Goal: Task Accomplishment & Management: Use online tool/utility

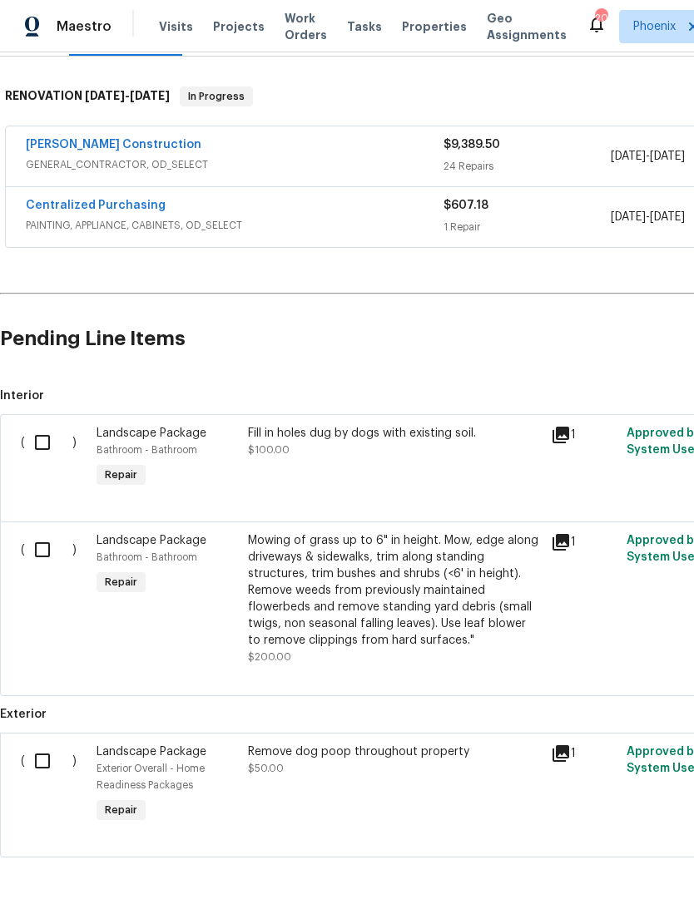
scroll to position [245, 0]
click at [45, 766] on input "checkbox" at bounding box center [48, 761] width 47 height 35
checkbox input "true"
click at [51, 561] on input "checkbox" at bounding box center [48, 549] width 47 height 35
checkbox input "true"
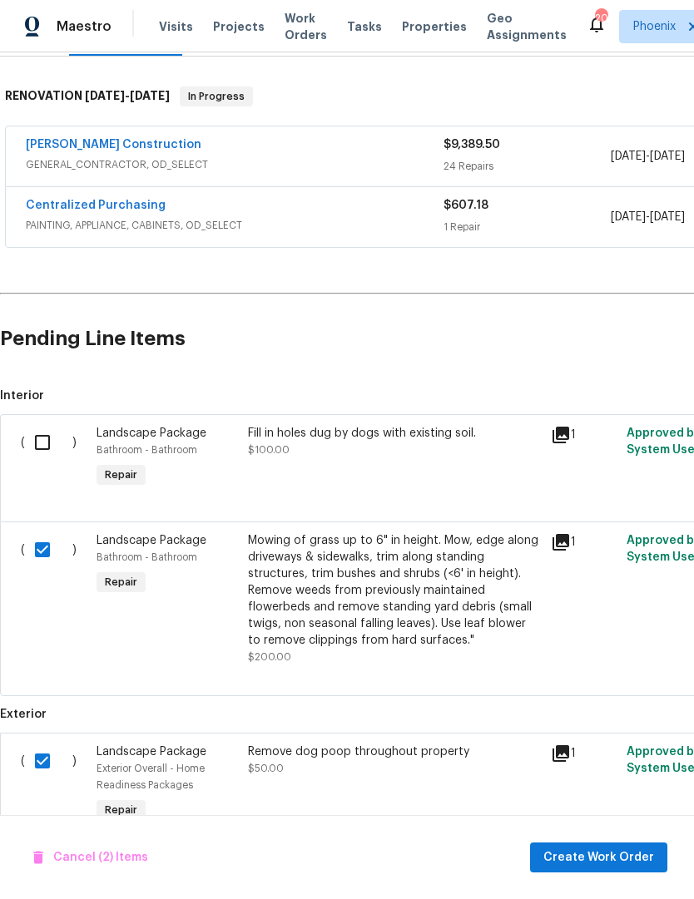
click at [47, 453] on input "checkbox" at bounding box center [48, 442] width 47 height 35
checkbox input "true"
click at [621, 857] on span "Create Work Order" at bounding box center [598, 858] width 111 height 21
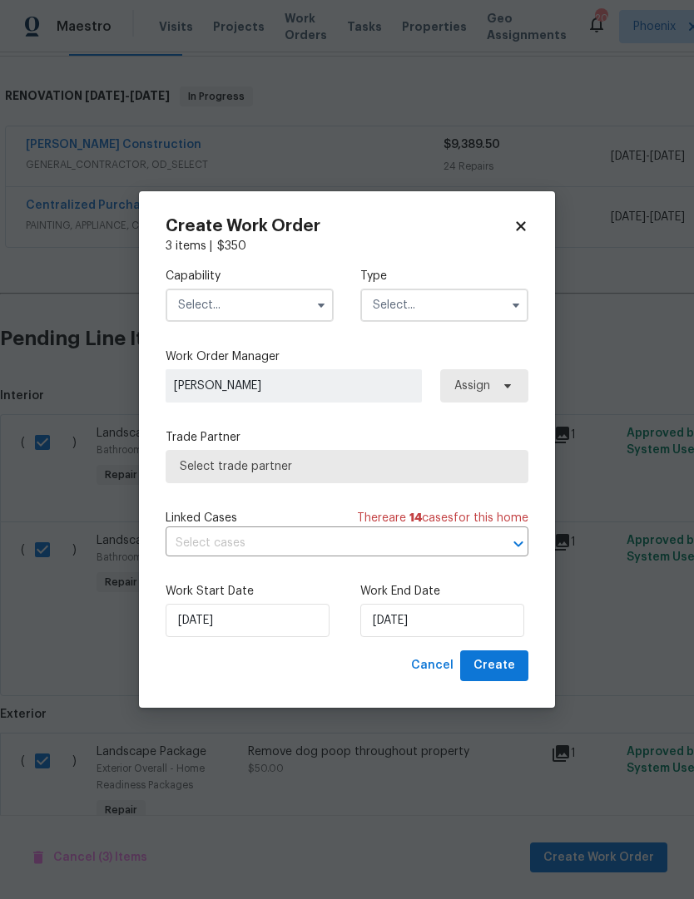
click at [272, 309] on input "text" at bounding box center [250, 305] width 168 height 33
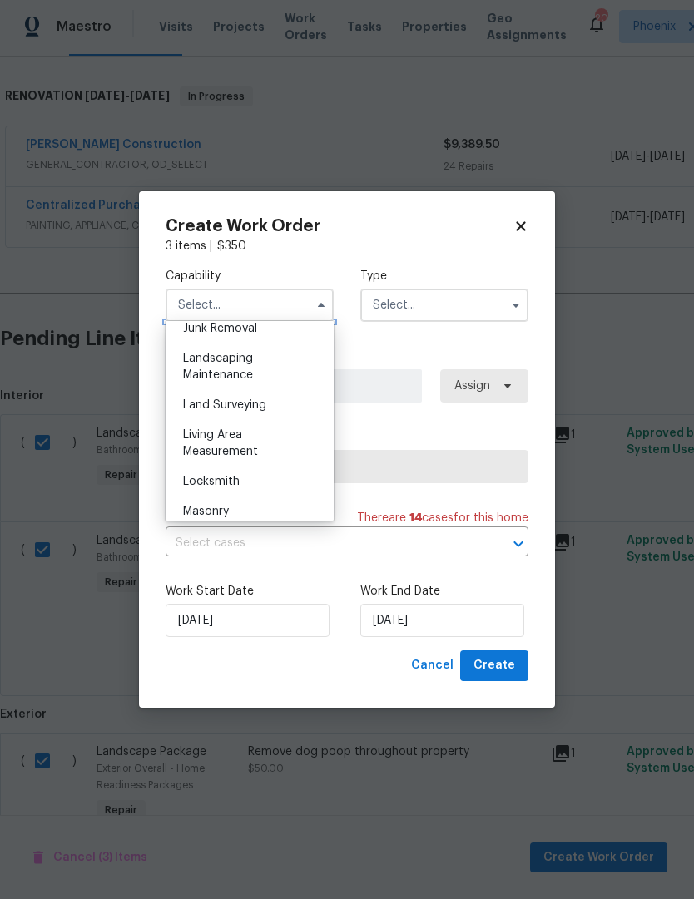
scroll to position [1077, 0]
click at [223, 365] on div "Landscaping Maintenance" at bounding box center [250, 366] width 160 height 47
type input "Landscaping Maintenance"
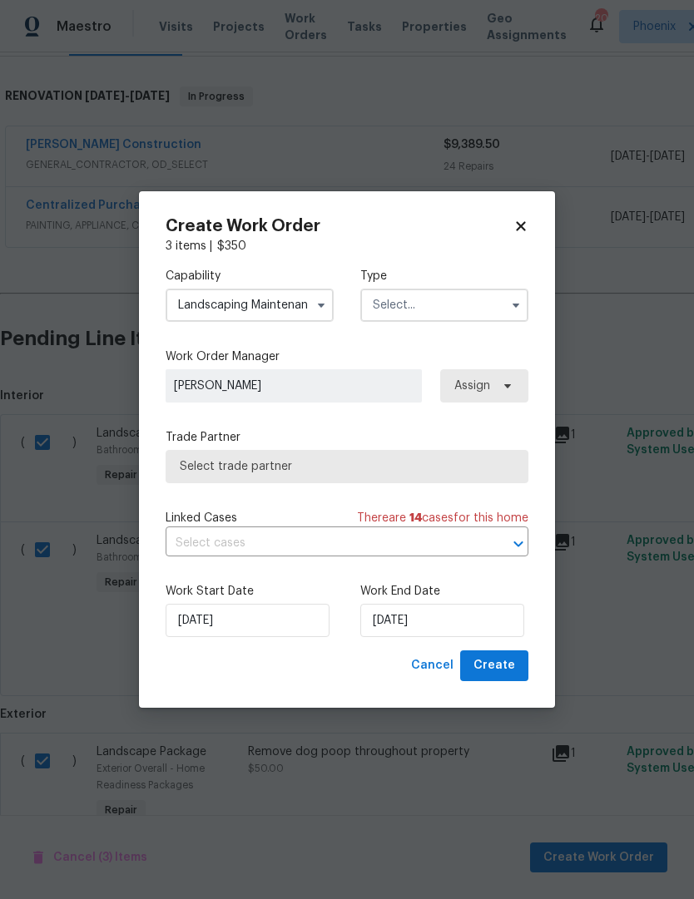
click at [520, 306] on icon "button" at bounding box center [515, 305] width 13 height 13
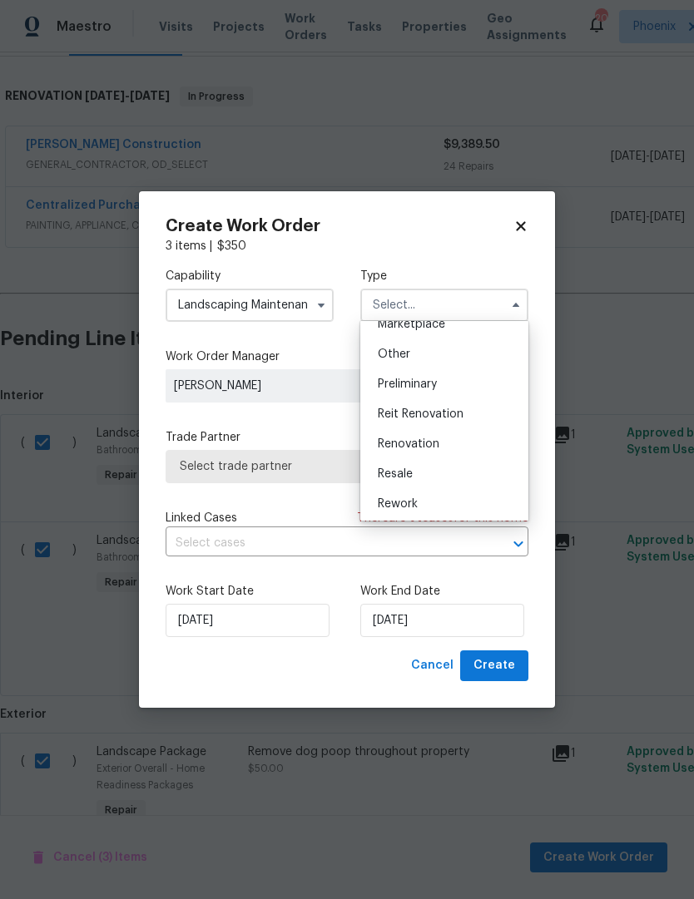
scroll to position [354, 0]
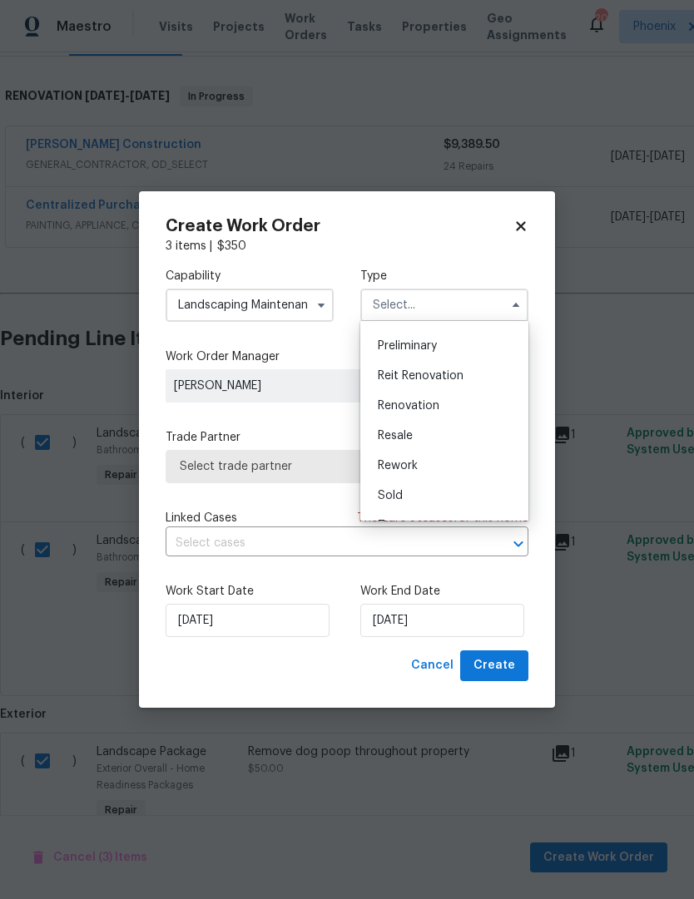
click at [418, 402] on span "Renovation" at bounding box center [409, 406] width 62 height 12
type input "Renovation"
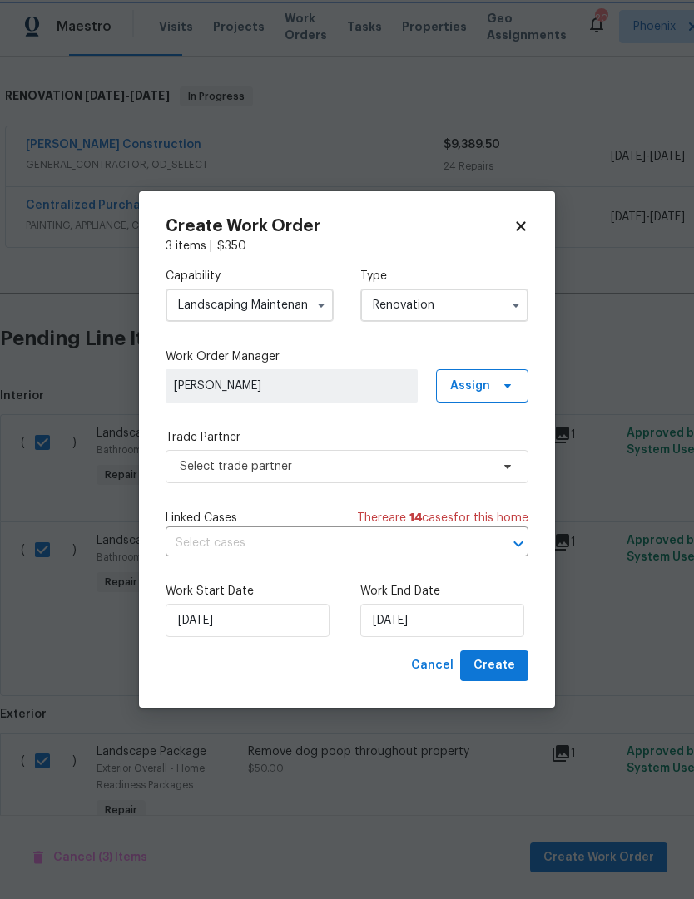
scroll to position [0, 0]
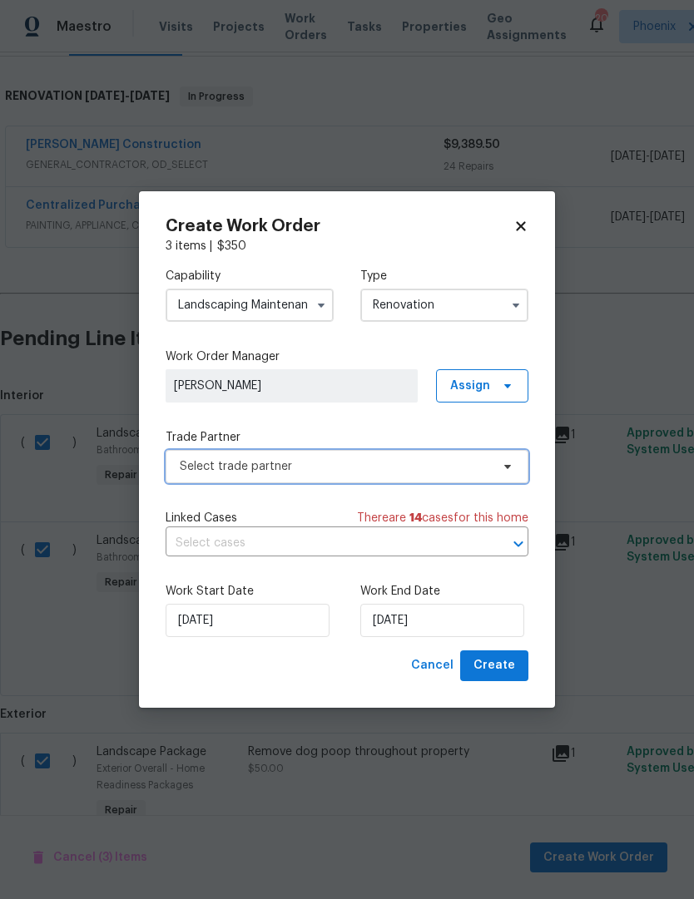
click at [389, 477] on span "Select trade partner" at bounding box center [347, 466] width 363 height 33
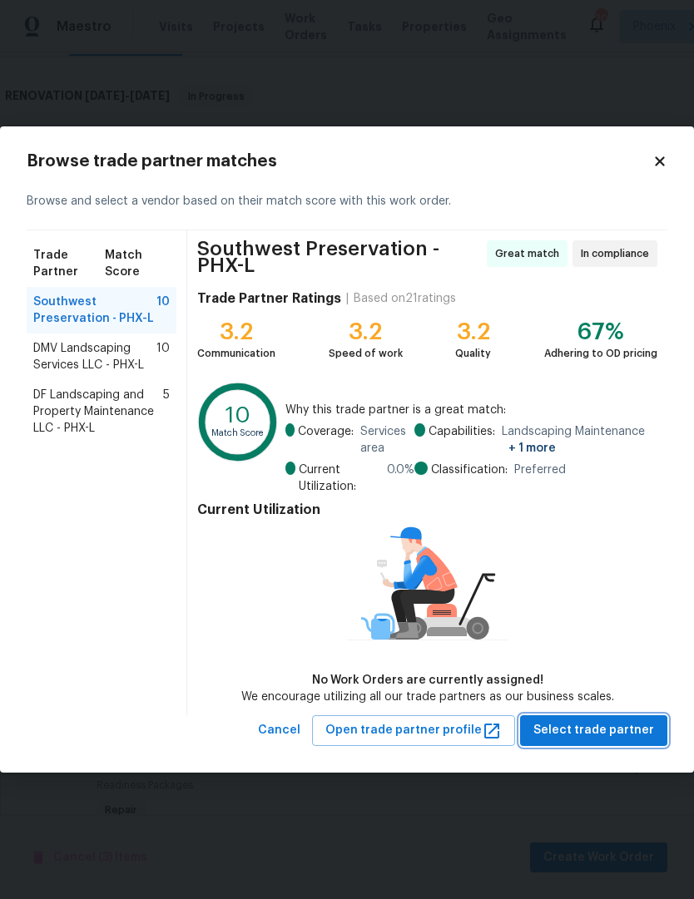
click at [608, 729] on span "Select trade partner" at bounding box center [593, 730] width 121 height 21
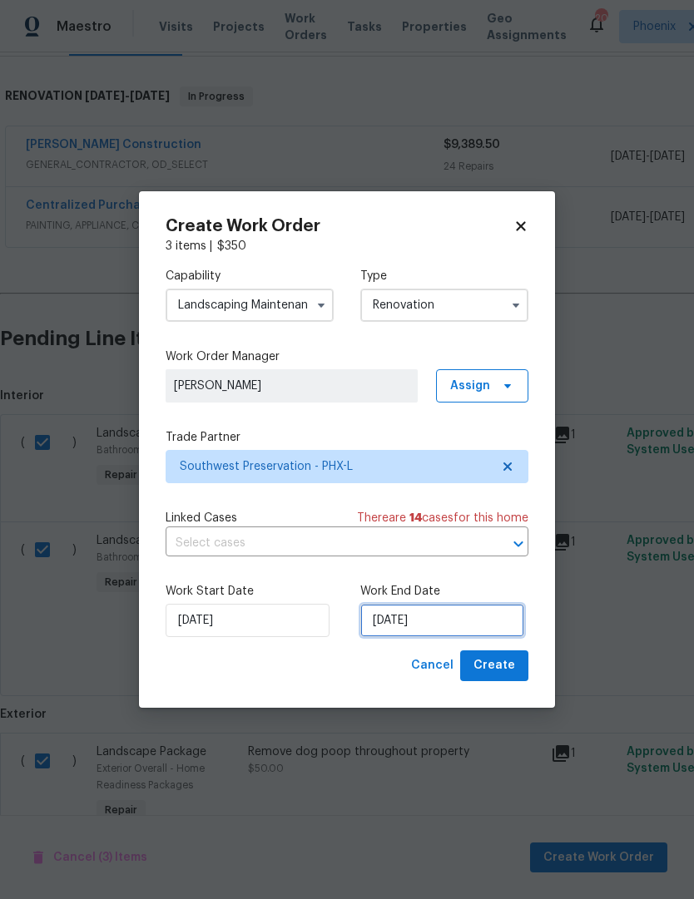
click at [491, 613] on input "8/18/2025" at bounding box center [442, 620] width 164 height 33
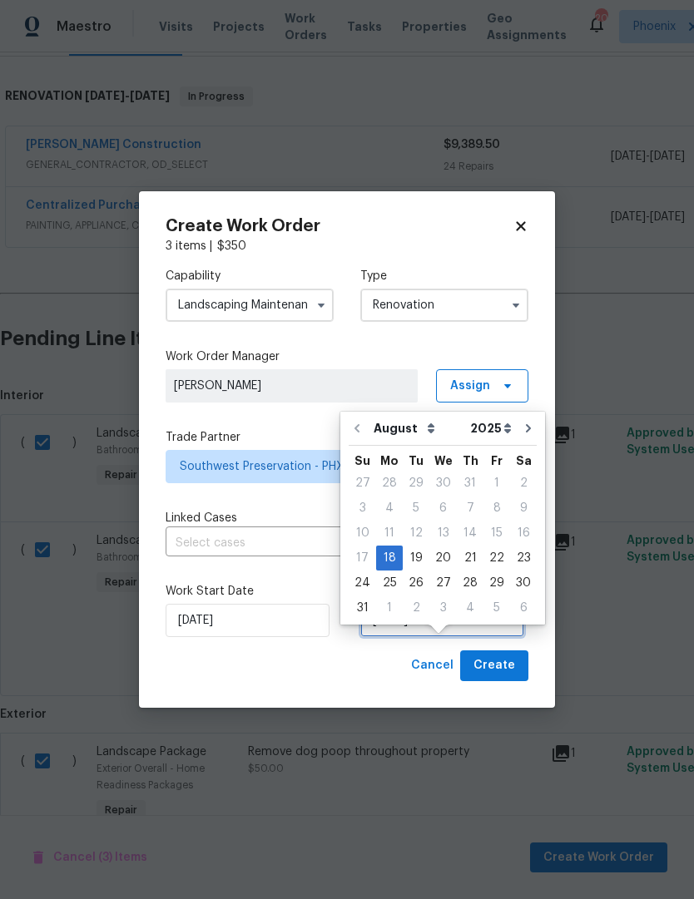
scroll to position [31, 0]
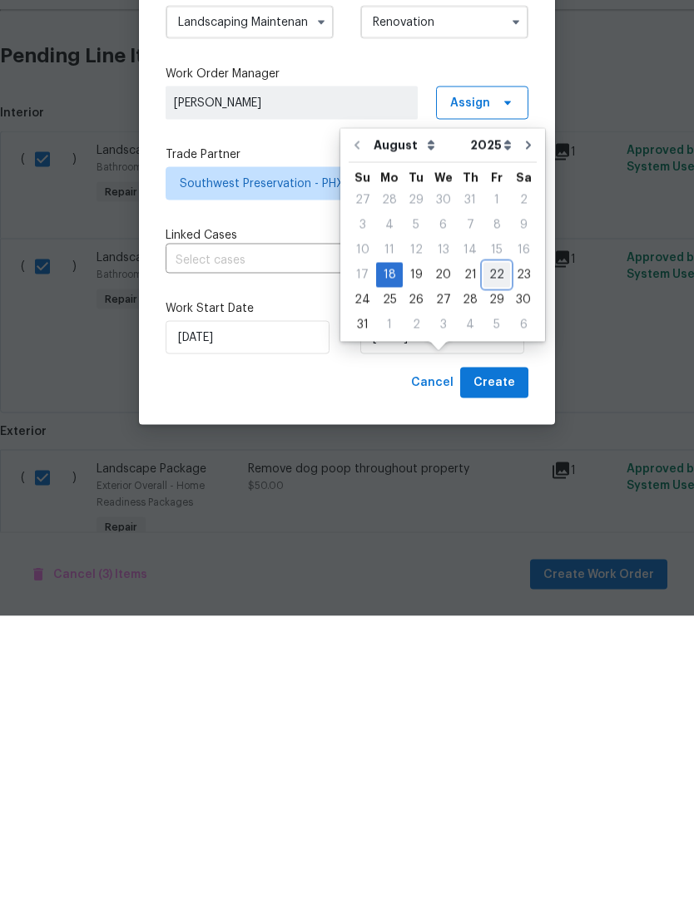
click at [495, 547] on div "22" at bounding box center [496, 558] width 27 height 23
type input "8/22/2025"
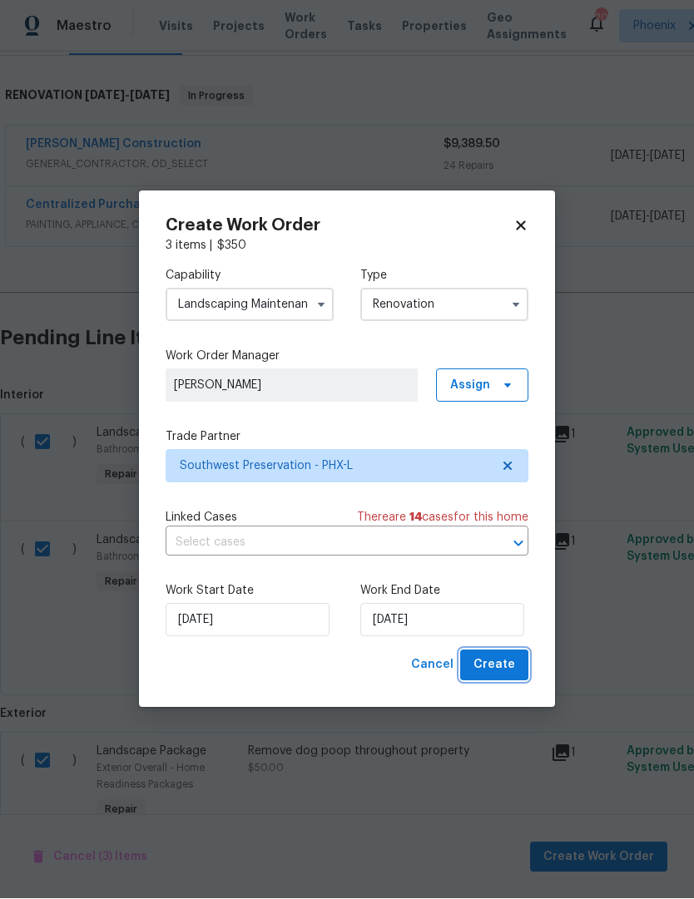
click at [502, 671] on span "Create" at bounding box center [494, 665] width 42 height 21
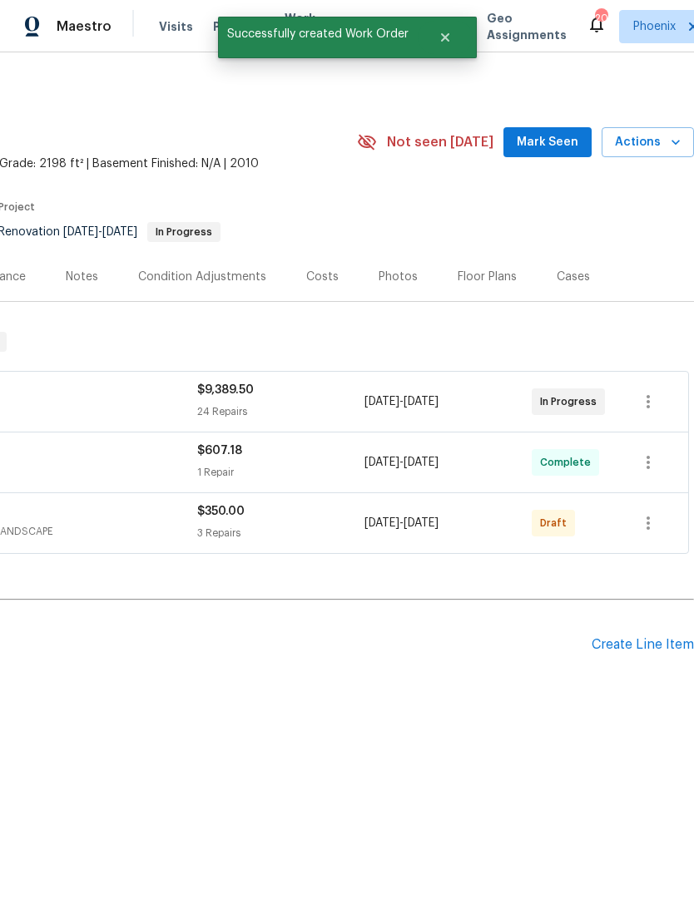
scroll to position [0, 246]
click at [650, 520] on icon "button" at bounding box center [648, 523] width 20 height 20
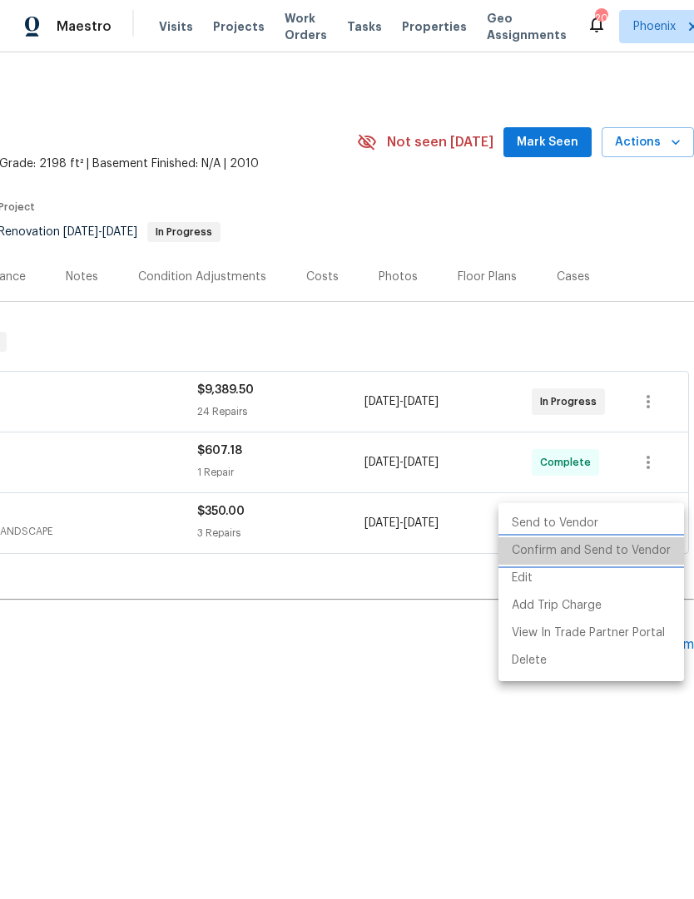
click at [622, 547] on li "Confirm and Send to Vendor" at bounding box center [591, 550] width 186 height 27
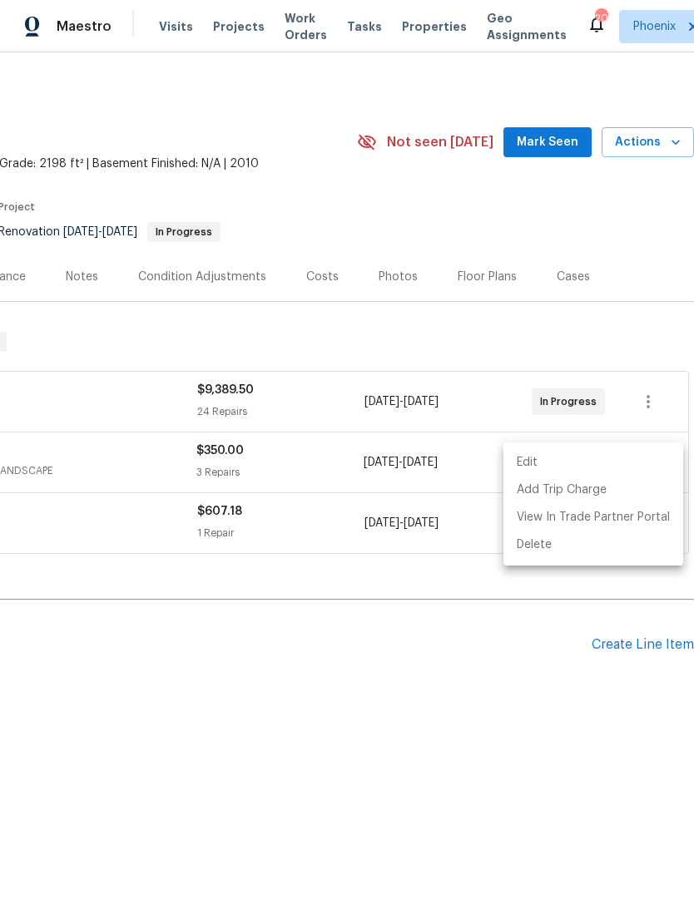
click at [560, 690] on div at bounding box center [347, 449] width 694 height 899
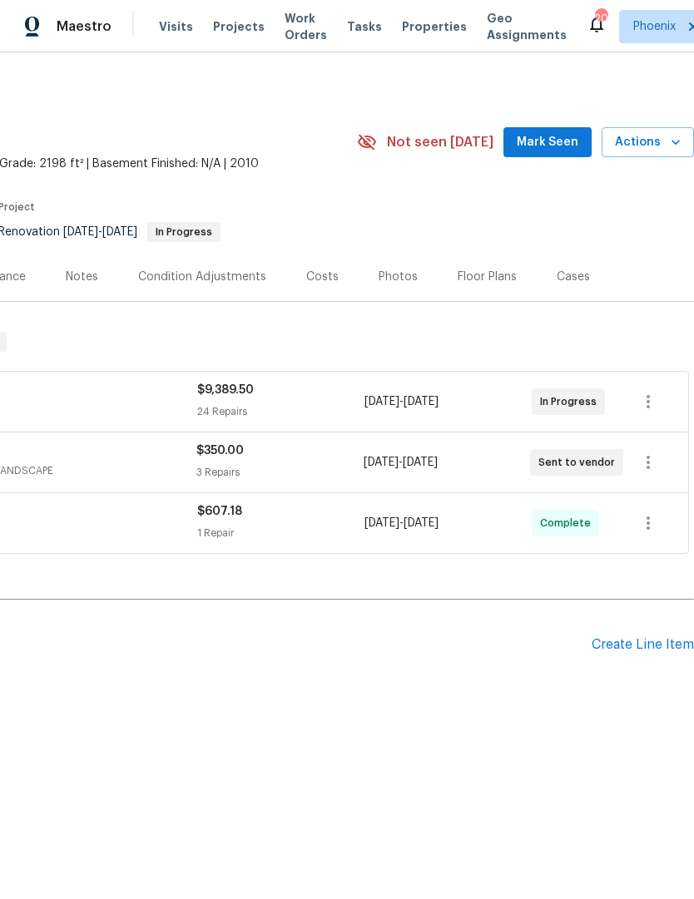
click at [520, 804] on div "Back to all projects 21911 S 215th St, Queen Creek, AZ 85142 4 Beds | 2 1/2 Bat…" at bounding box center [347, 432] width 694 height 761
